Goal: Task Accomplishment & Management: Complete application form

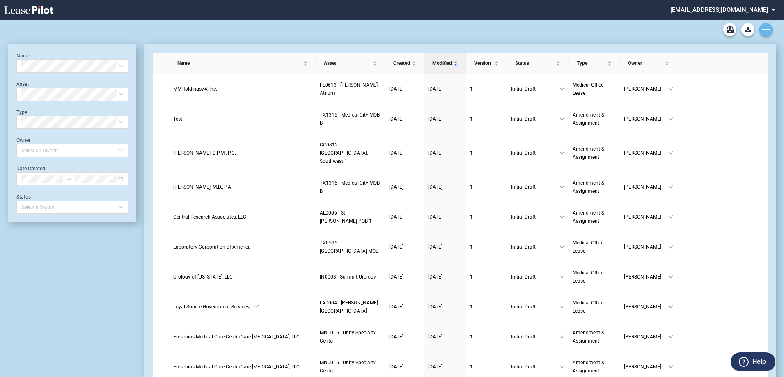
click at [765, 28] on icon "Create new document" at bounding box center [766, 29] width 7 height 7
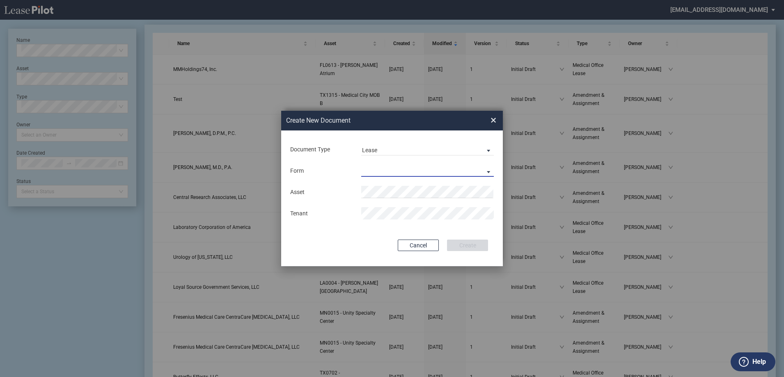
click at [404, 169] on md-select "Medical Office Lease Scottsdale Lease Louisville Lease 1370 Medical Place Lease…" at bounding box center [427, 171] width 133 height 12
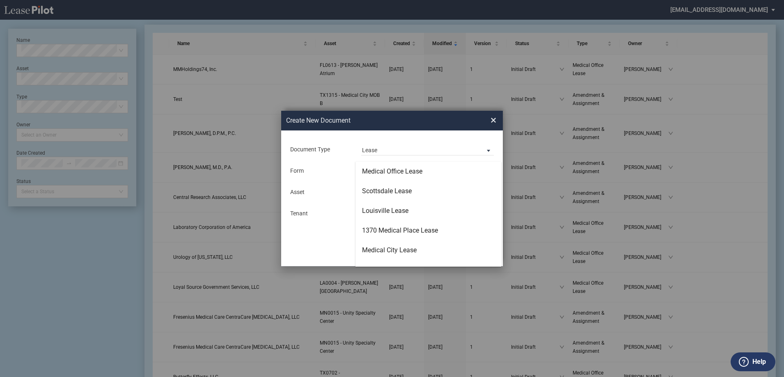
click at [420, 117] on md-backdrop at bounding box center [392, 198] width 784 height 397
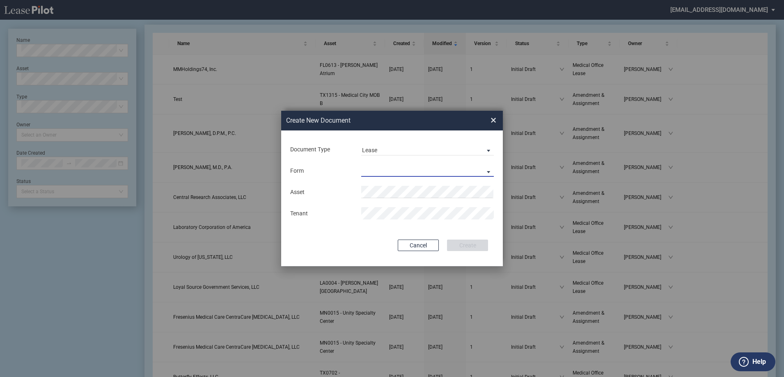
click at [391, 168] on md-select "Lease Form" at bounding box center [427, 171] width 133 height 12
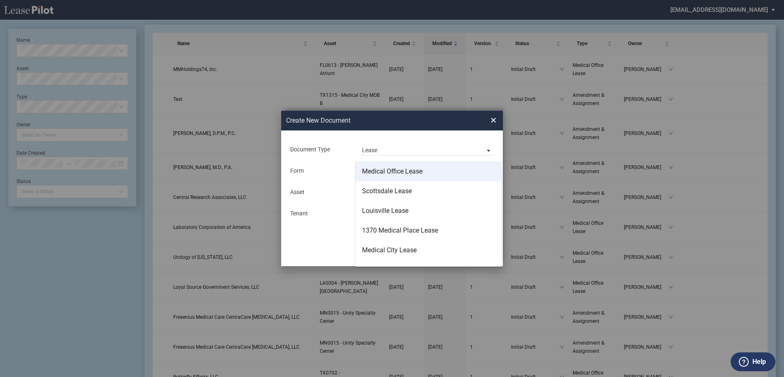
click at [403, 175] on div "Medical Office Lease" at bounding box center [392, 171] width 60 height 9
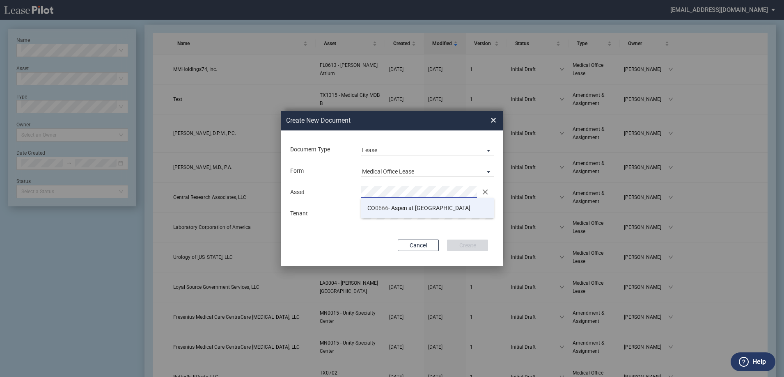
click at [400, 209] on span "CO 0666 - Aspen at Sky Ridge" at bounding box center [419, 208] width 103 height 7
click at [453, 242] on button "Create" at bounding box center [467, 245] width 41 height 11
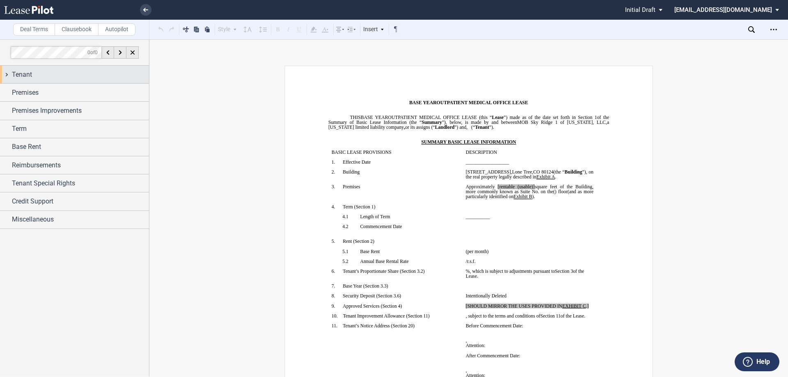
click at [105, 67] on div "Tenant" at bounding box center [74, 75] width 149 height 18
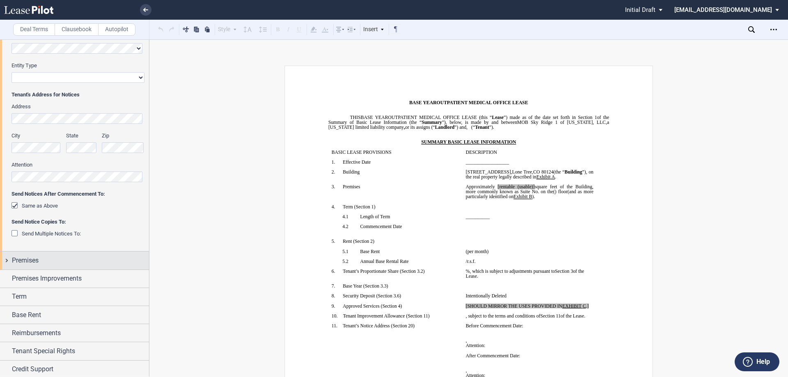
scroll to position [140, 0]
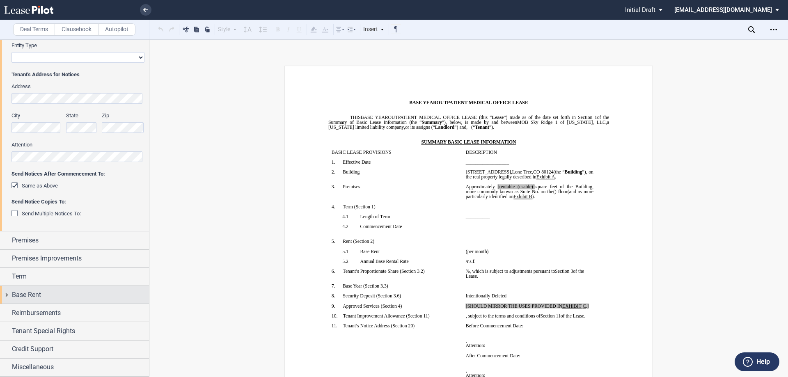
click at [100, 289] on div "Base Rent" at bounding box center [74, 295] width 149 height 18
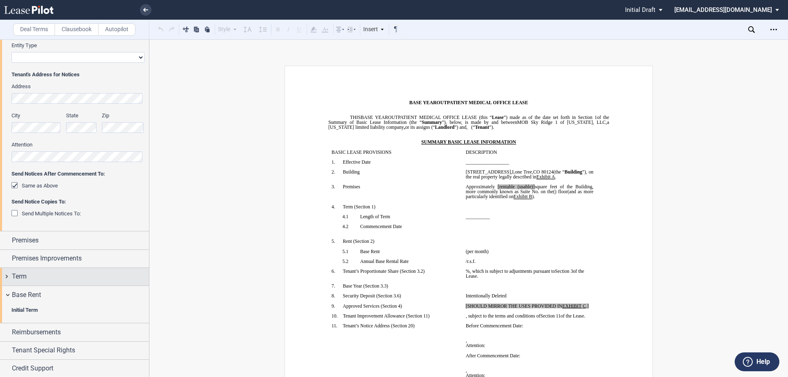
click at [82, 274] on div "Term" at bounding box center [80, 277] width 137 height 10
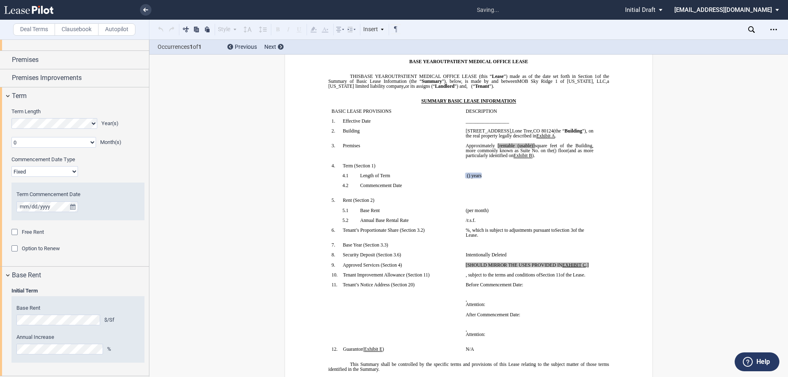
scroll to position [362, 0]
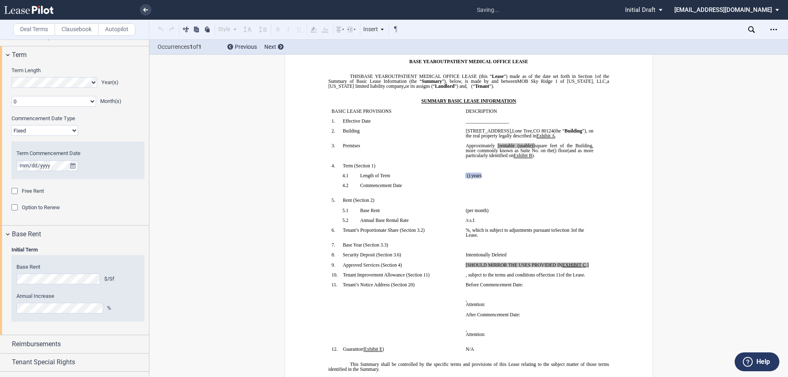
click at [69, 273] on editor-control "Base Rent $/Sf" at bounding box center [77, 274] width 123 height 21
click at [474, 238] on span "of the Lease." at bounding box center [525, 233] width 119 height 10
click at [497, 223] on p "﻿ ﻿ /r.s.f." at bounding box center [530, 220] width 128 height 5
click at [501, 223] on p "﻿ ﻿ /r.s.f." at bounding box center [530, 220] width 128 height 5
drag, startPoint x: 508, startPoint y: 214, endPoint x: 461, endPoint y: 216, distance: 47.2
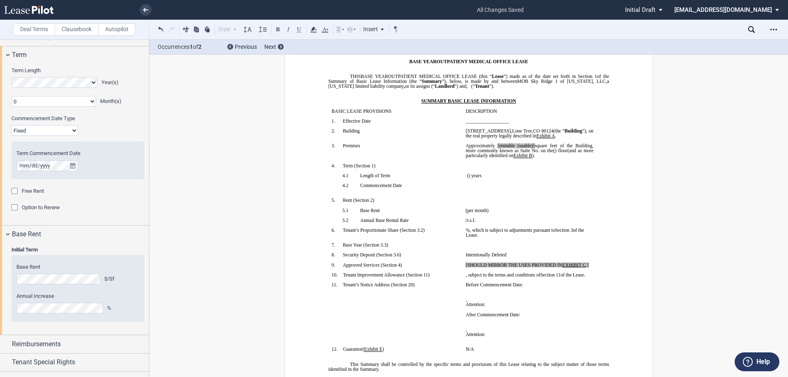
click at [463, 216] on td "﻿ ﻿ (per month) ﻿" at bounding box center [530, 213] width 134 height 10
click at [518, 233] on span "%, which is subject to adjustments pursuant to" at bounding box center [510, 230] width 89 height 5
click at [517, 223] on p "﻿ ﻿ /r.s.f." at bounding box center [530, 220] width 128 height 5
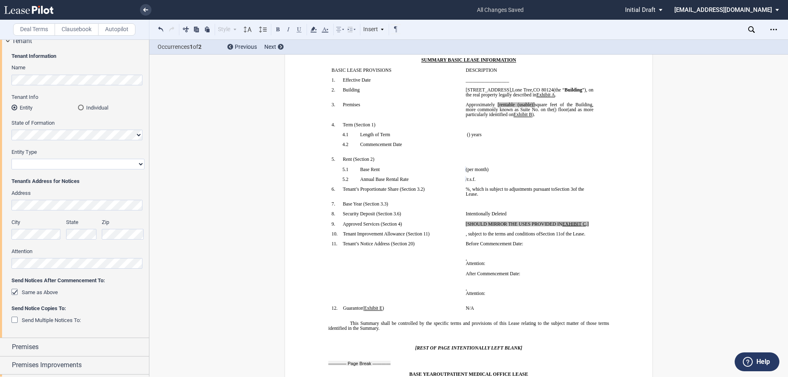
scroll to position [41, 0]
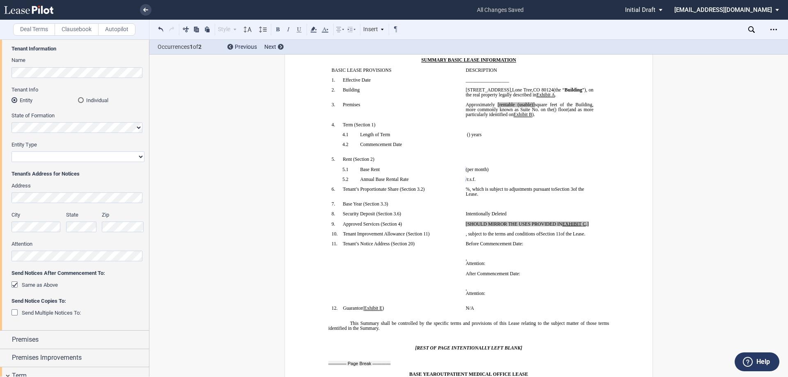
drag, startPoint x: 37, startPoint y: 281, endPoint x: 37, endPoint y: 286, distance: 4.9
click at [37, 282] on div "Same as Above" at bounding box center [40, 285] width 36 height 7
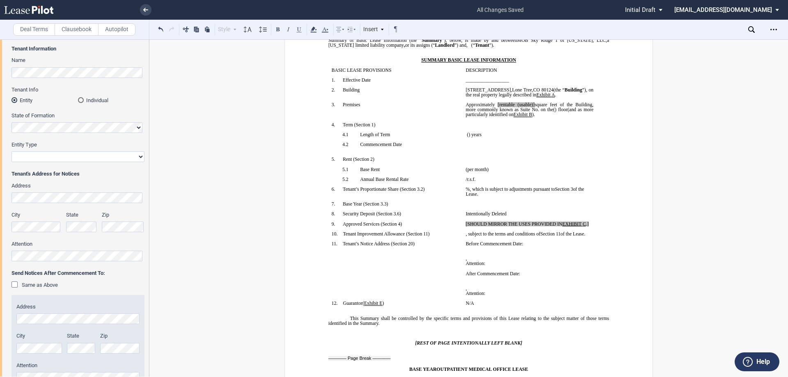
click at [37, 288] on span "Same as Above" at bounding box center [40, 285] width 36 height 6
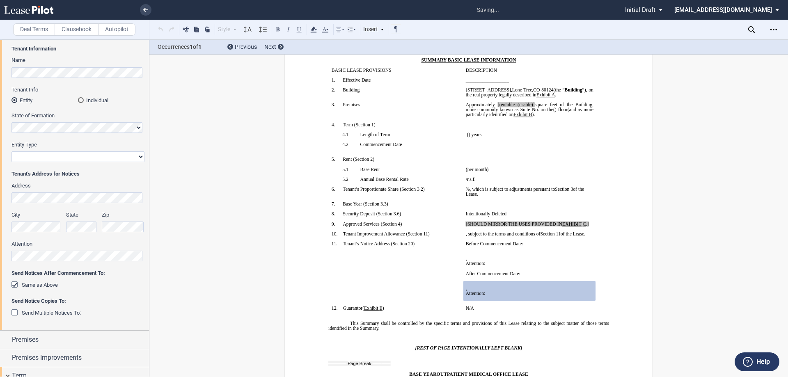
click at [38, 285] on span "Same as Above" at bounding box center [40, 285] width 36 height 6
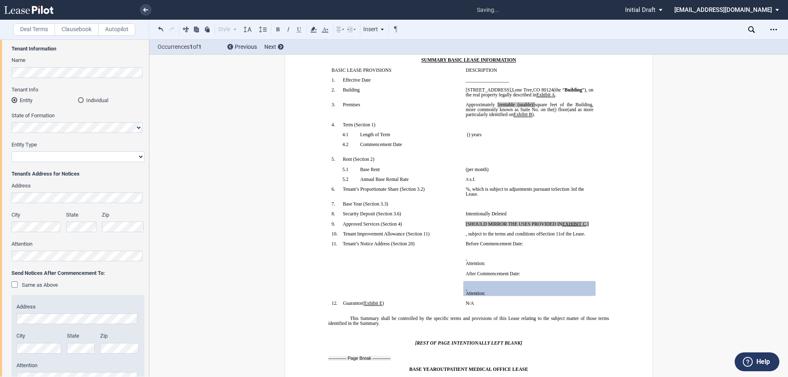
click at [24, 284] on span "Same as Above" at bounding box center [40, 285] width 36 height 6
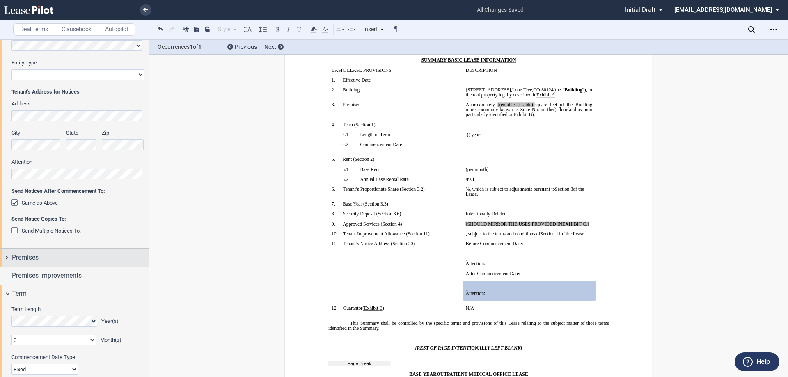
scroll to position [164, 0]
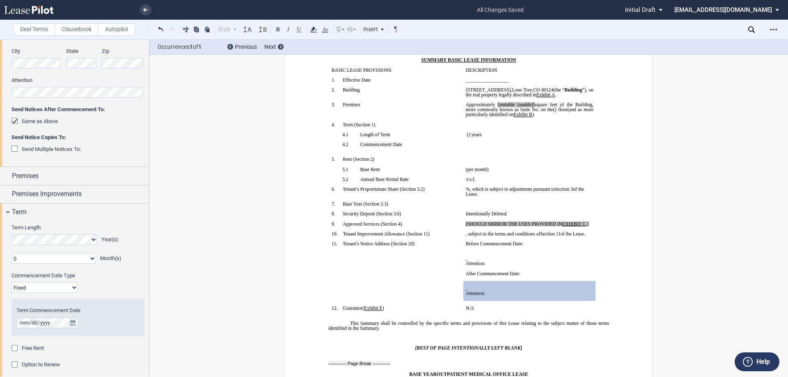
scroll to position [205, 0]
click at [90, 255] on select "0 1 2 3 4 5 6 7 8 9 10 11" at bounding box center [53, 258] width 85 height 11
drag, startPoint x: 224, startPoint y: 229, endPoint x: 106, endPoint y: 229, distance: 117.8
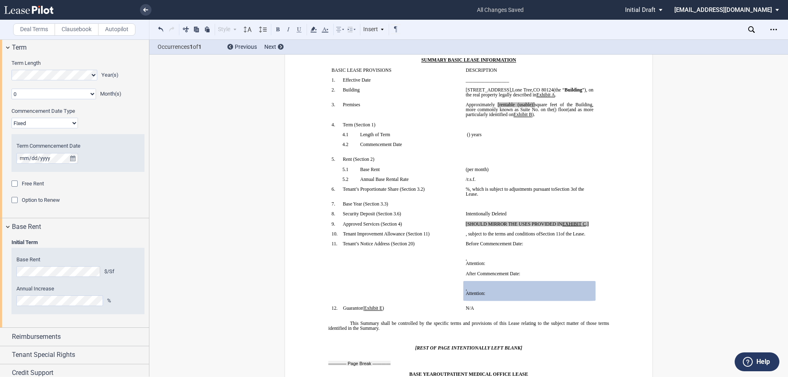
scroll to position [393, 0]
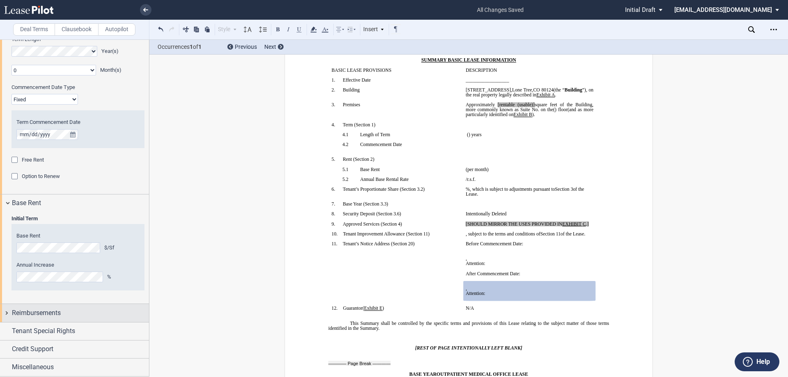
click at [81, 318] on div "Reimbursements" at bounding box center [80, 313] width 137 height 10
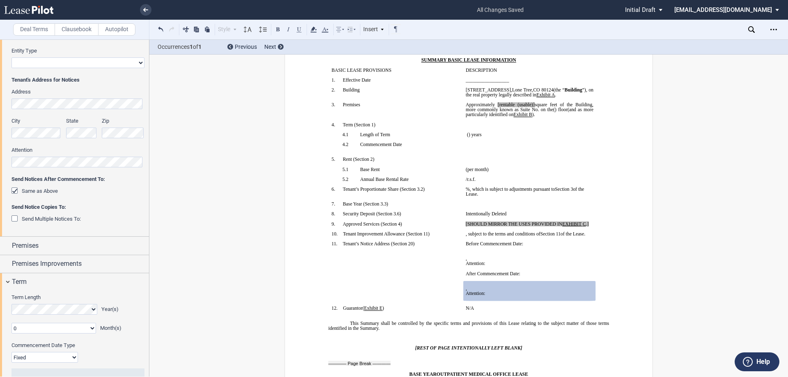
scroll to position [136, 0]
click at [73, 242] on div "Premises" at bounding box center [80, 245] width 137 height 10
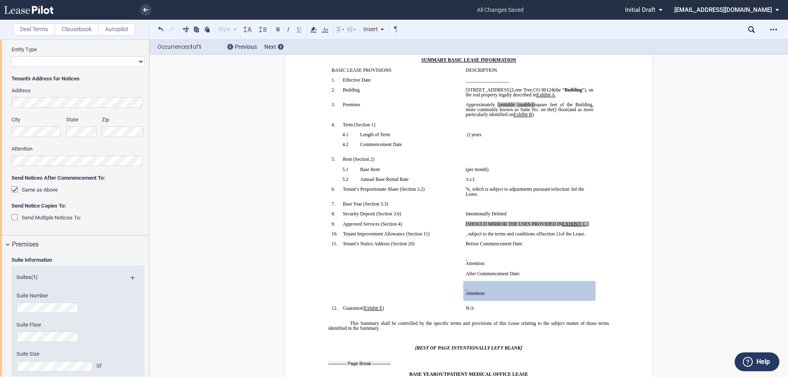
scroll to position [278, 0]
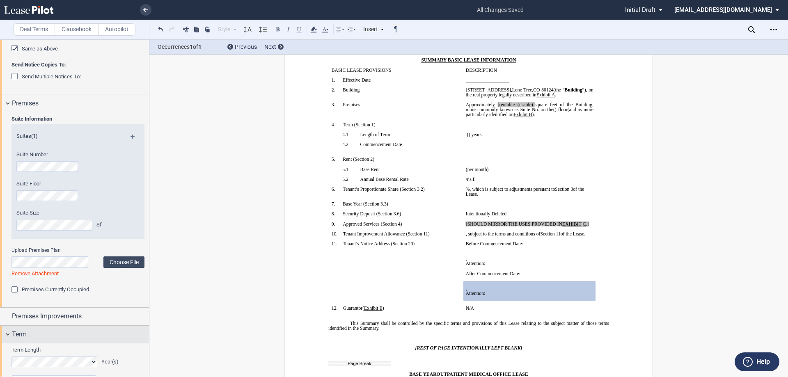
click at [53, 326] on div "Term" at bounding box center [74, 335] width 149 height 18
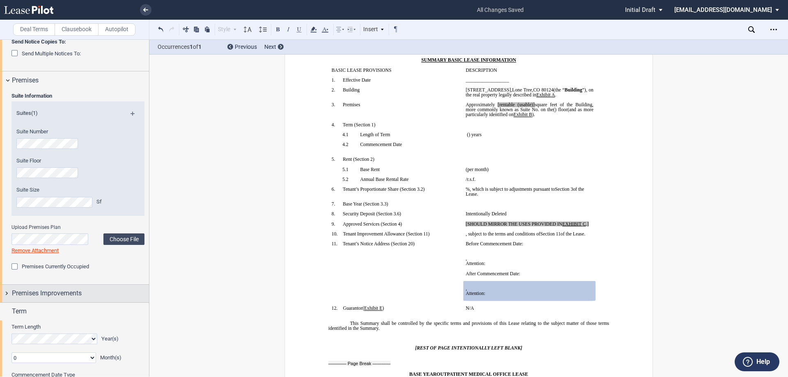
click at [62, 294] on span "Premises Improvements" at bounding box center [47, 294] width 70 height 10
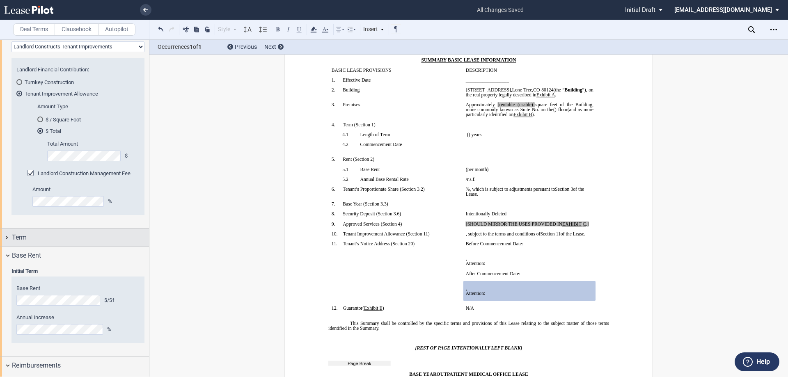
scroll to position [616, 0]
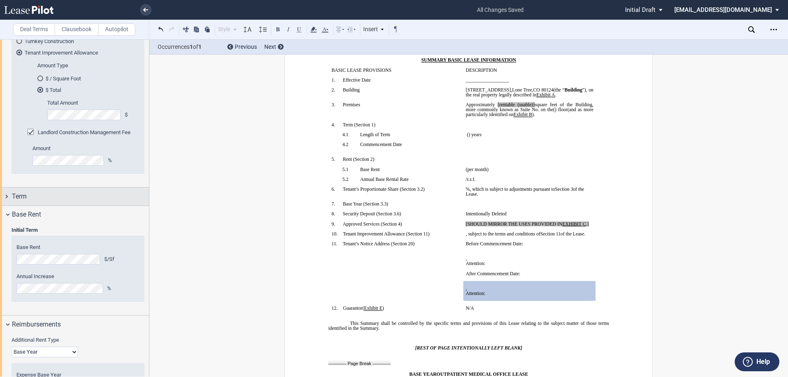
click at [98, 197] on div "Term" at bounding box center [80, 197] width 137 height 10
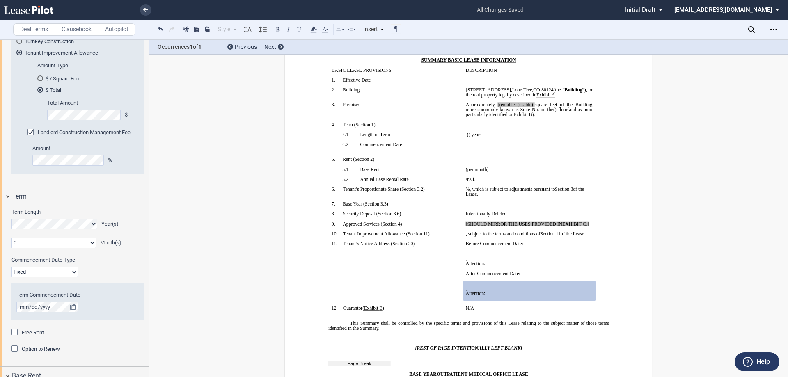
scroll to position [657, 0]
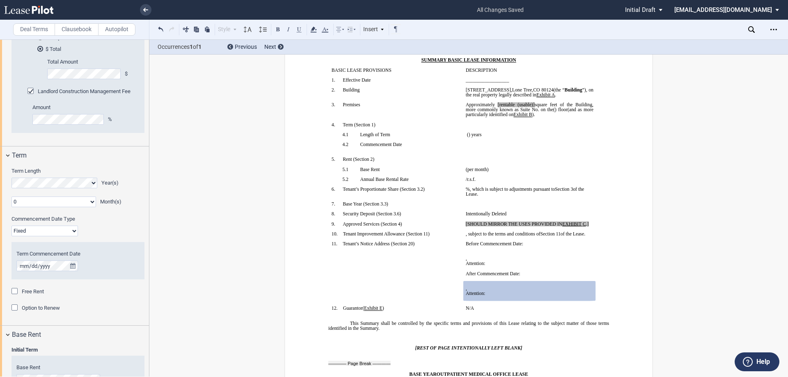
click at [60, 309] on span "Option to Renew" at bounding box center [41, 308] width 38 height 6
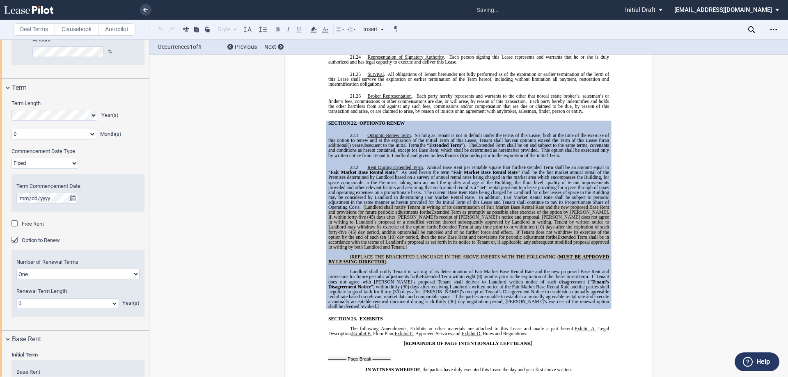
scroll to position [739, 0]
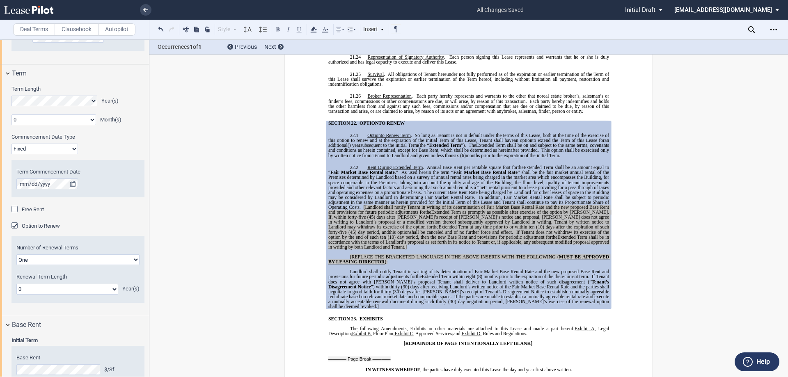
click at [49, 289] on select "0 1 2 3 4 5 6 7 8 9 10 11 12 13 14 15 16 17 18 19 20" at bounding box center [67, 289] width 102 height 11
click at [90, 262] on select "One Two" at bounding box center [77, 260] width 123 height 11
click at [62, 289] on select "0 1 2 3 4 5 6 7 8 9 10 11 12 13 14 15 16 17 18 19 20" at bounding box center [67, 289] width 102 height 11
select select "number:1"
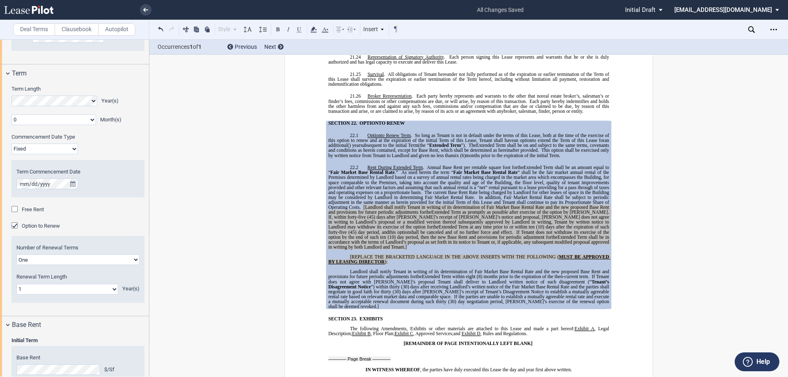
click at [16, 284] on select "0 1 2 3 4 5 6 7 8 9 10 11 12 13 14 15 16 17 18 19 20" at bounding box center [67, 289] width 102 height 11
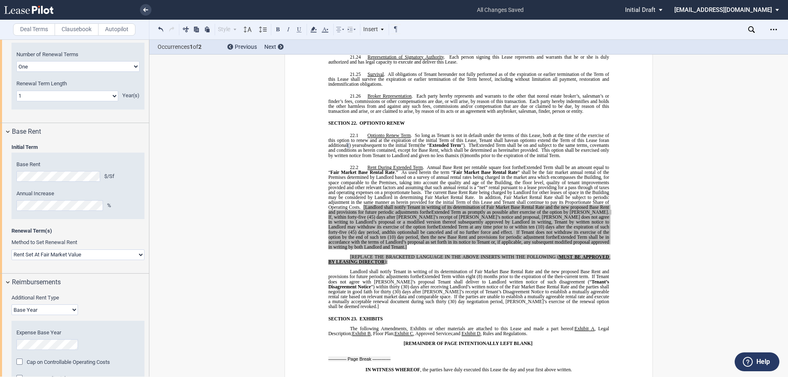
scroll to position [1056, 0]
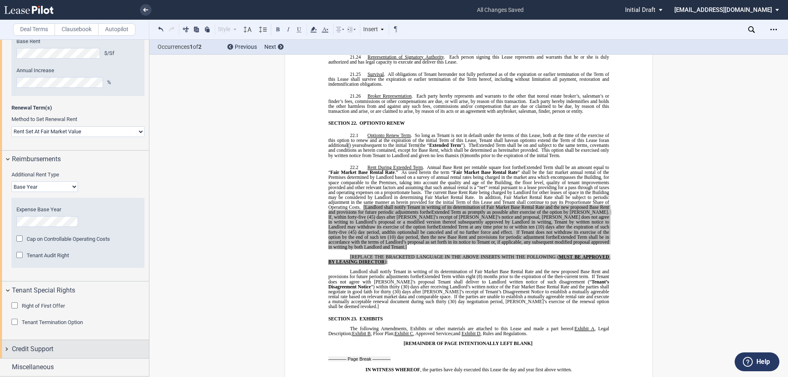
click at [73, 352] on div "Credit Support" at bounding box center [80, 350] width 137 height 10
click at [74, 352] on div "Credit Support" at bounding box center [80, 350] width 137 height 10
drag, startPoint x: 46, startPoint y: 365, endPoint x: 64, endPoint y: 339, distance: 32.7
click at [46, 365] on span "Miscellaneous" at bounding box center [33, 368] width 42 height 10
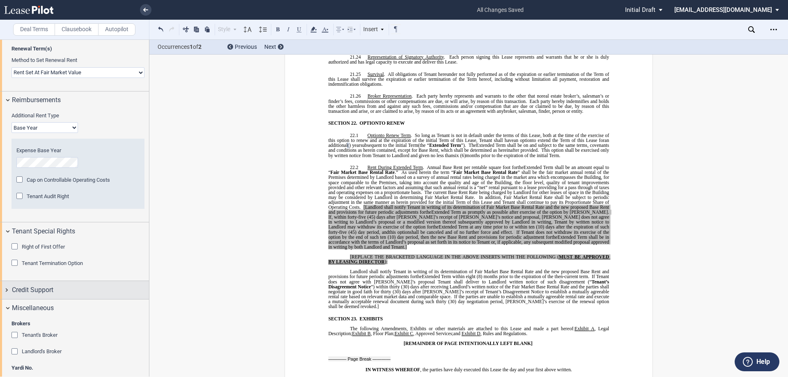
scroll to position [1141, 0]
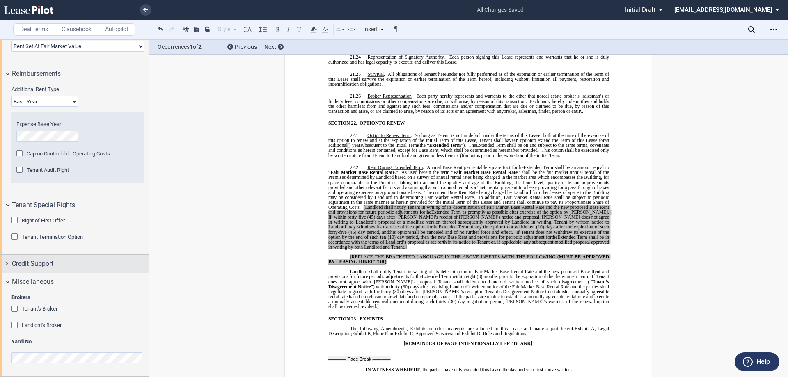
click at [48, 257] on div "Credit Support" at bounding box center [74, 264] width 149 height 18
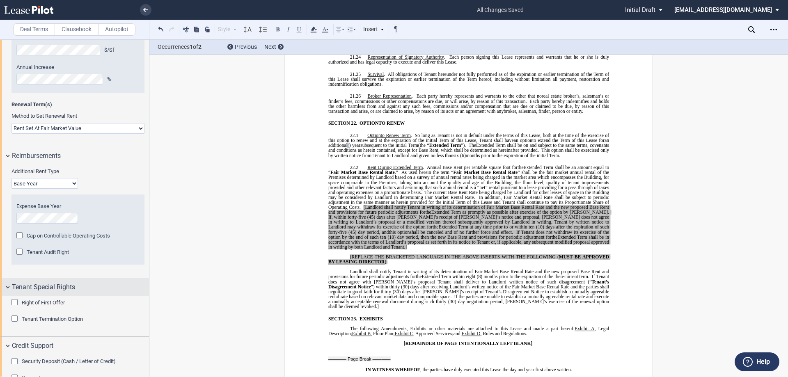
scroll to position [1100, 0]
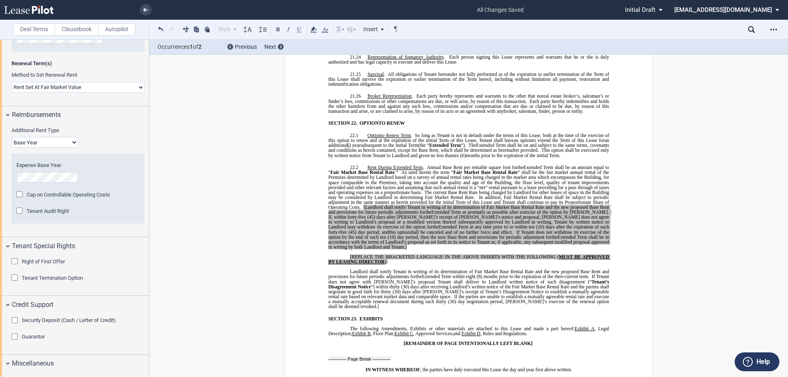
click at [74, 277] on span "Tenant Termination Option" at bounding box center [52, 278] width 61 height 6
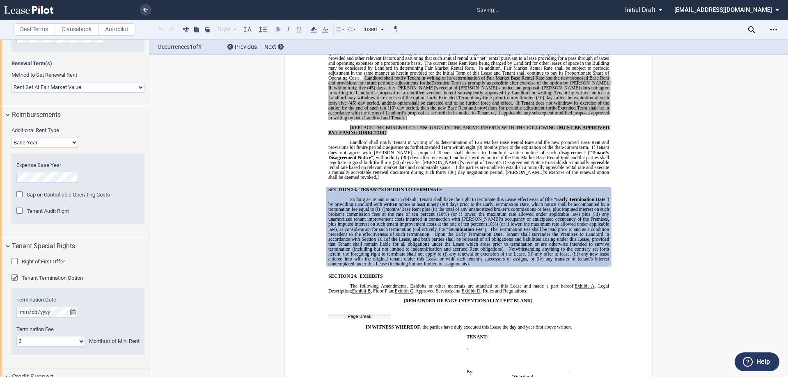
scroll to position [6750, 0]
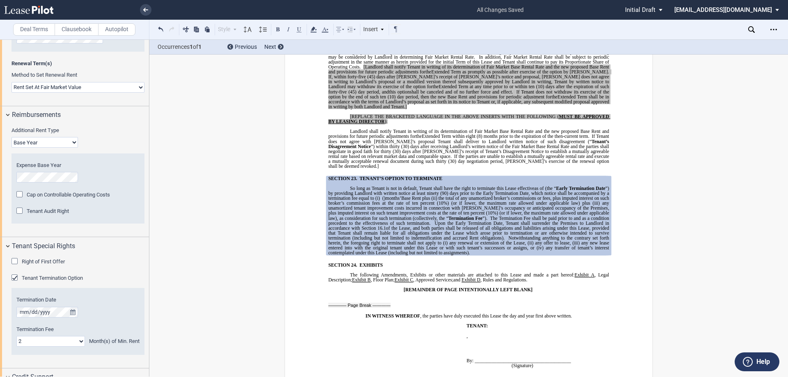
click at [64, 280] on span "Tenant Termination Option" at bounding box center [52, 278] width 61 height 6
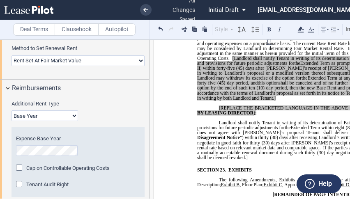
scroll to position [1116, 0]
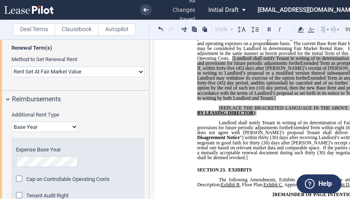
click at [71, 131] on select "Base Year Triple Net" at bounding box center [44, 127] width 67 height 11
click at [11, 122] on select "Base Year Triple Net" at bounding box center [44, 127] width 67 height 11
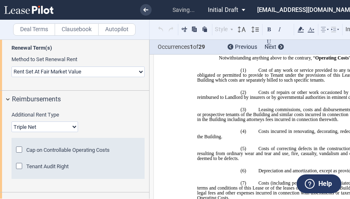
scroll to position [0, 0]
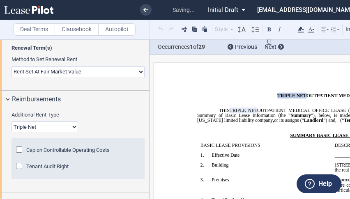
click at [60, 127] on select "Base Year Triple Net" at bounding box center [44, 127] width 67 height 11
select select "modified gross"
click at [11, 122] on select "Base Year Triple Net" at bounding box center [44, 127] width 67 height 11
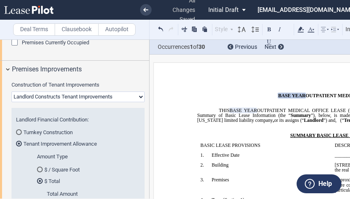
scroll to position [525, 0]
click at [90, 94] on select "Landlord Constructs Tenant Improvements Tenant Constructs Tenant Improvements "…" at bounding box center [77, 96] width 133 height 11
click at [90, 96] on select "Landlord Constructs Tenant Improvements Tenant Constructs Tenant Improvements "…" at bounding box center [77, 96] width 133 height 11
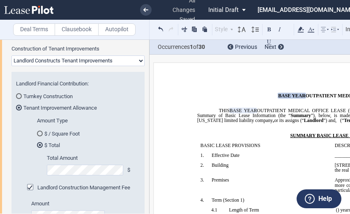
scroll to position [561, 0]
click at [37, 93] on md-radio-button "Turnkey Construction" at bounding box center [78, 95] width 124 height 7
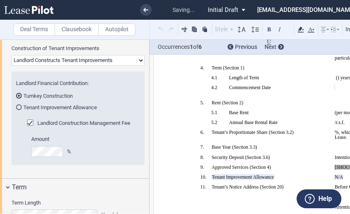
click at [60, 96] on md-radio-button "Turnkey Construction" at bounding box center [78, 95] width 124 height 7
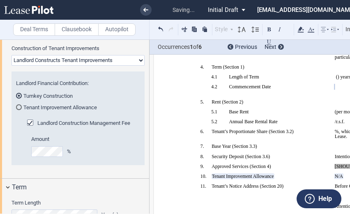
click at [18, 95] on div "Turnkey Construction" at bounding box center [19, 96] width 2 height 2
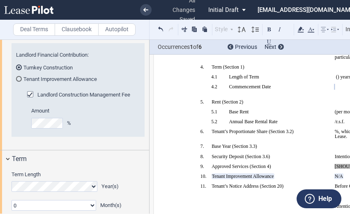
click at [54, 78] on md-radio-button "Tenant Improvement Allowance" at bounding box center [78, 78] width 124 height 7
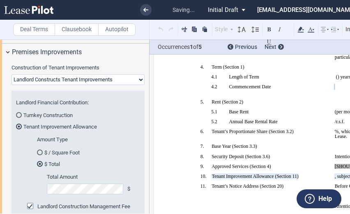
scroll to position [542, 0]
click at [100, 79] on select "Landlord Constructs Tenant Improvements Tenant Constructs Tenant Improvements "…" at bounding box center [77, 80] width 133 height 11
click at [11, 75] on select "Landlord Constructs Tenant Improvements Tenant Constructs Tenant Improvements "…" at bounding box center [77, 80] width 133 height 11
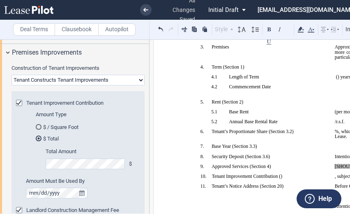
click at [89, 79] on select "Landlord Constructs Tenant Improvements Tenant Constructs Tenant Improvements "…" at bounding box center [77, 80] width 133 height 11
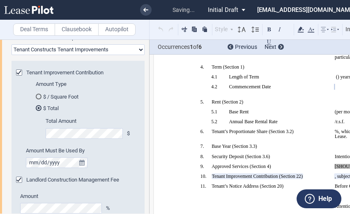
scroll to position [577, 0]
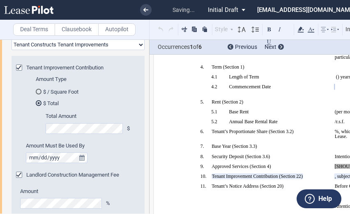
click at [122, 106] on md-radio-button "$ Total" at bounding box center [86, 102] width 101 height 7
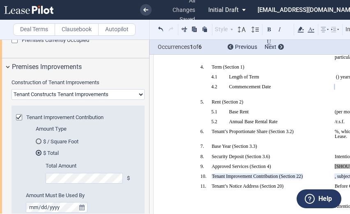
scroll to position [527, 0]
click at [103, 97] on select "Landlord Constructs Tenant Improvements Tenant Constructs Tenant Improvements "…" at bounding box center [77, 95] width 133 height 11
click at [11, 90] on select "Landlord Constructs Tenant Improvements Tenant Constructs Tenant Improvements "…" at bounding box center [77, 95] width 133 height 11
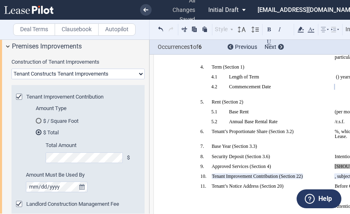
scroll to position [530, 0]
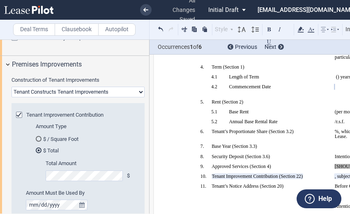
click at [81, 93] on select "Landlord Constructs Tenant Improvements Tenant Constructs Tenant Improvements "…" at bounding box center [77, 92] width 133 height 11
click at [11, 87] on select "Landlord Constructs Tenant Improvements Tenant Constructs Tenant Improvements "…" at bounding box center [77, 92] width 133 height 11
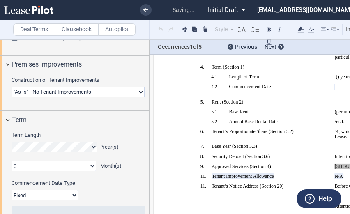
click at [94, 91] on select "Landlord Constructs Tenant Improvements Tenant Constructs Tenant Improvements "…" at bounding box center [77, 92] width 133 height 11
select select "landlord"
click at [11, 87] on select "Landlord Constructs Tenant Improvements Tenant Constructs Tenant Improvements "…" at bounding box center [77, 92] width 133 height 11
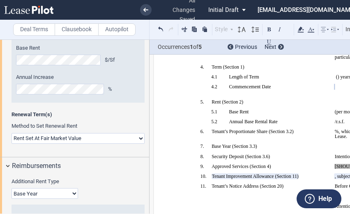
scroll to position [1049, 0]
click at [73, 138] on select "Rent Set At Fair Market Value Rent Specified in [GEOGRAPHIC_DATA]" at bounding box center [77, 138] width 133 height 11
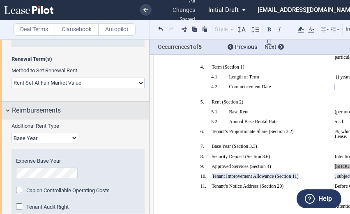
scroll to position [1105, 0]
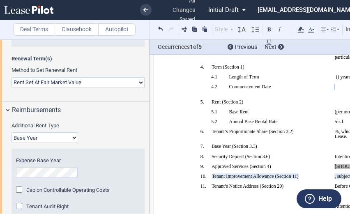
click at [59, 140] on select "Base Year Triple Net" at bounding box center [44, 137] width 67 height 11
click at [105, 133] on div "Additional Rent Type Base Year Triple Net" at bounding box center [77, 132] width 133 height 21
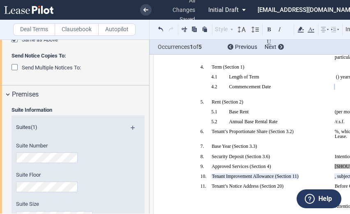
scroll to position [0, 0]
